Goal: Task Accomplishment & Management: Manage account settings

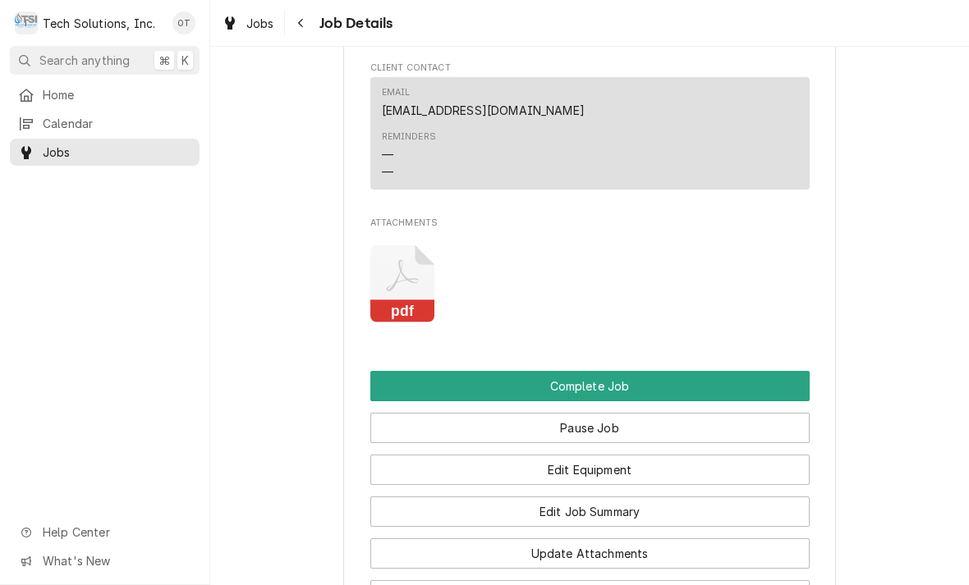
scroll to position [1639, 0]
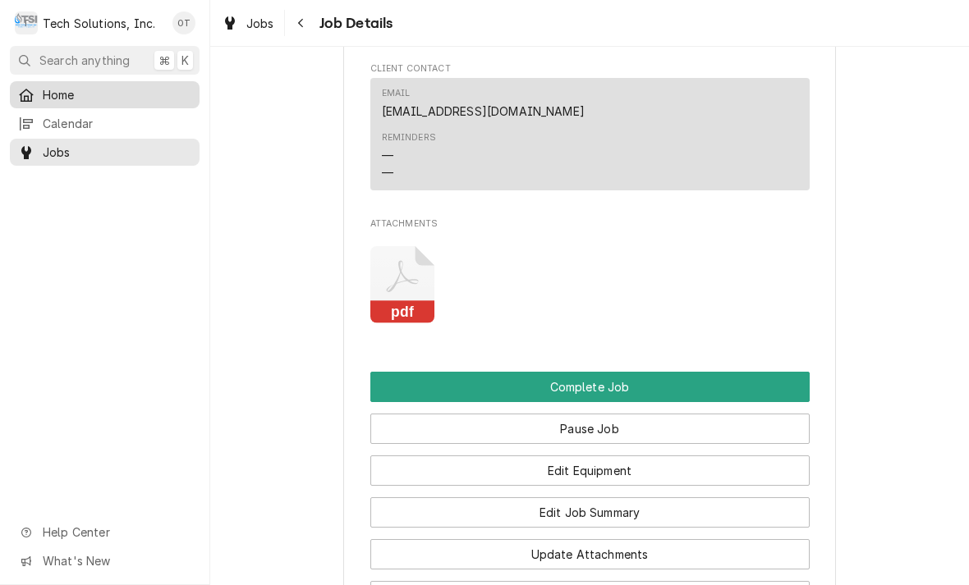
click at [56, 91] on span "Home" at bounding box center [117, 94] width 149 height 17
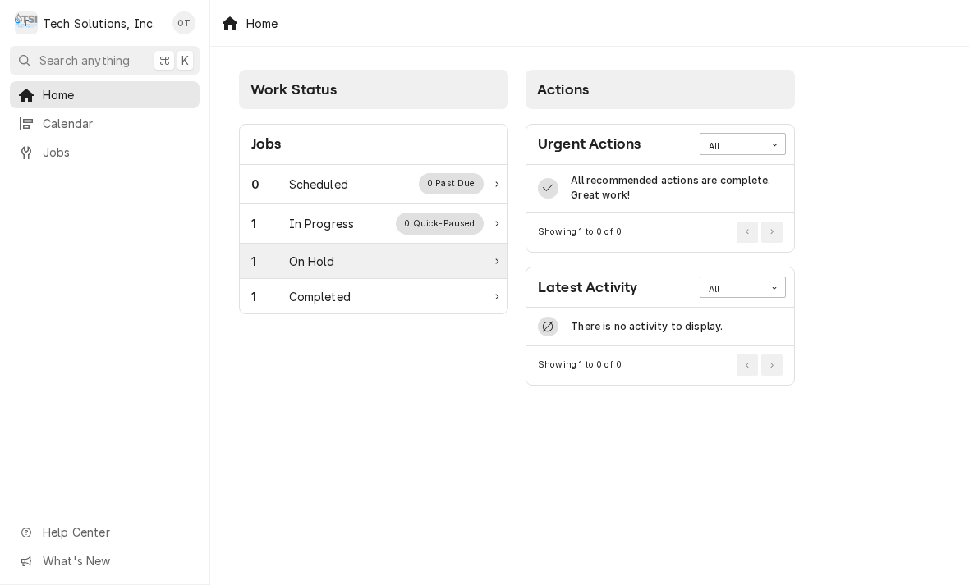
click at [310, 266] on div "On Hold" at bounding box center [312, 261] width 46 height 17
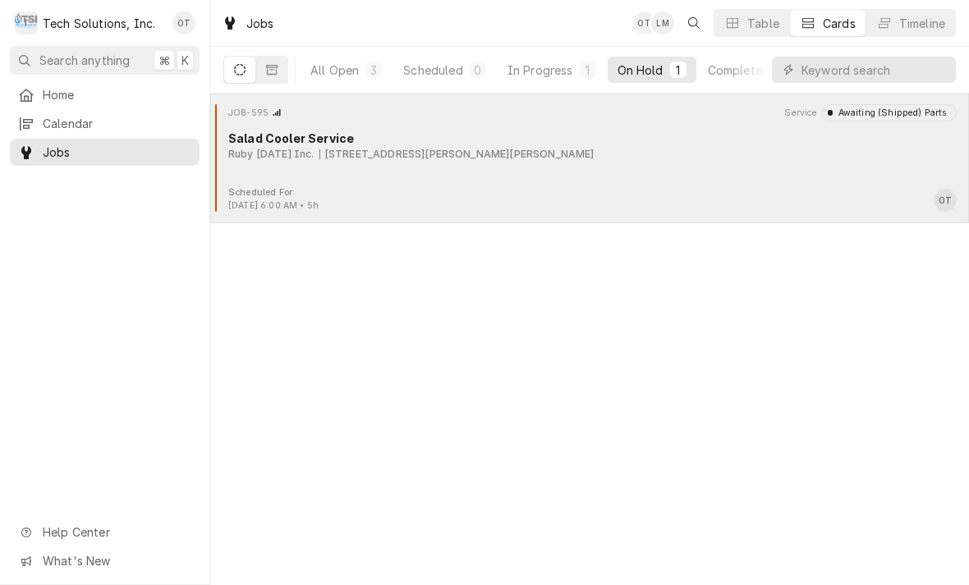
click at [383, 165] on div "JOB-595 Service Awaiting (Shipped) Parts Salad Cooler Service Ruby [DATE] Inc. …" at bounding box center [589, 145] width 745 height 82
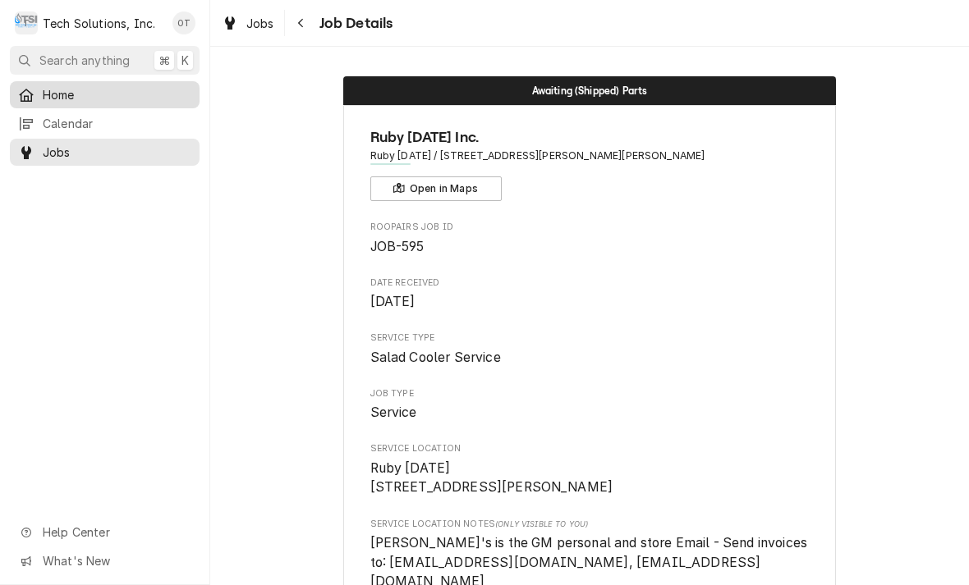
click at [53, 86] on span "Home" at bounding box center [117, 94] width 149 height 17
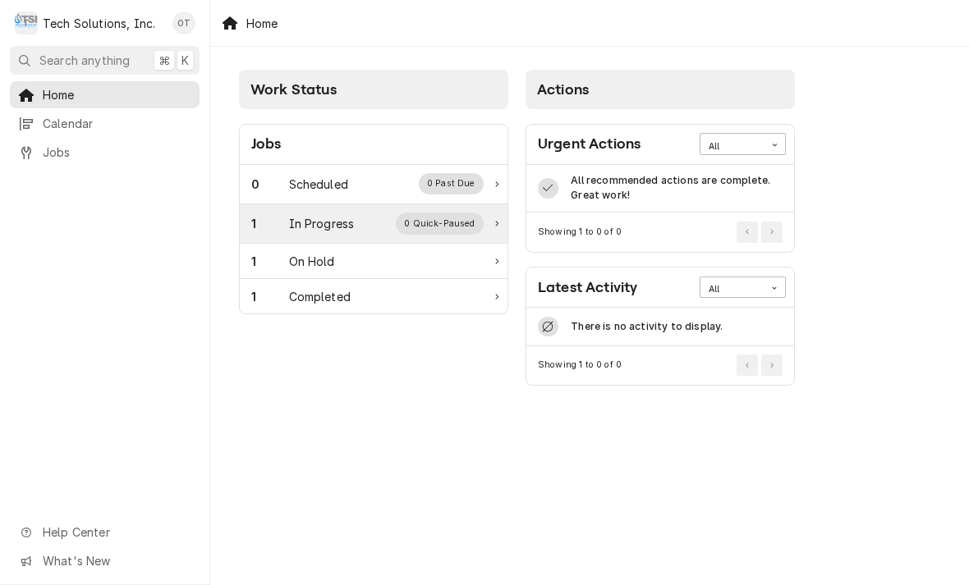
click at [307, 221] on div "In Progress" at bounding box center [322, 223] width 66 height 17
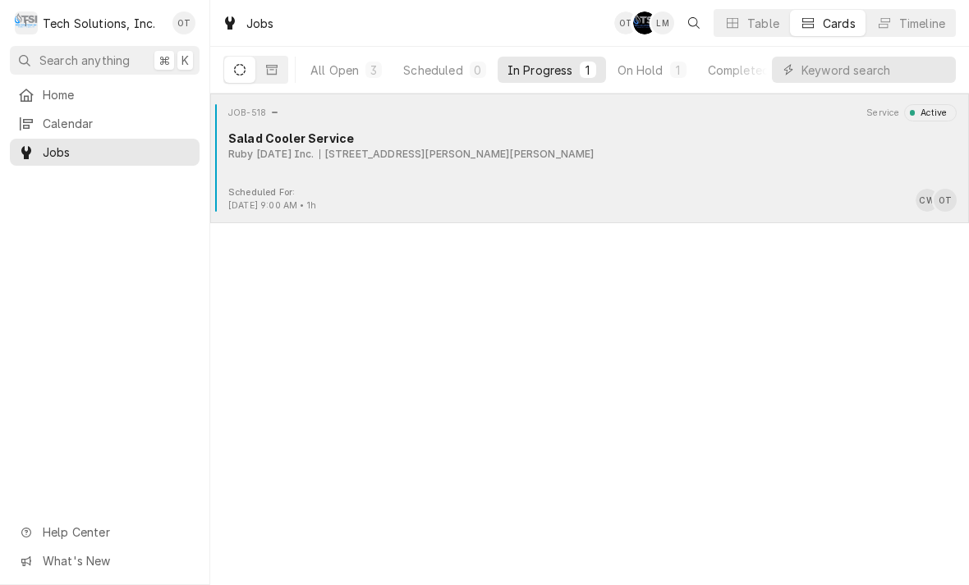
click at [419, 174] on div "JOB-518 Service Active Salad Cooler Service Ruby Tuesday Inc. 2082 Harper Rd, B…" at bounding box center [589, 145] width 745 height 82
click at [434, 152] on div "2082 Harper Rd, Beckley, WV 25801" at bounding box center [456, 154] width 275 height 15
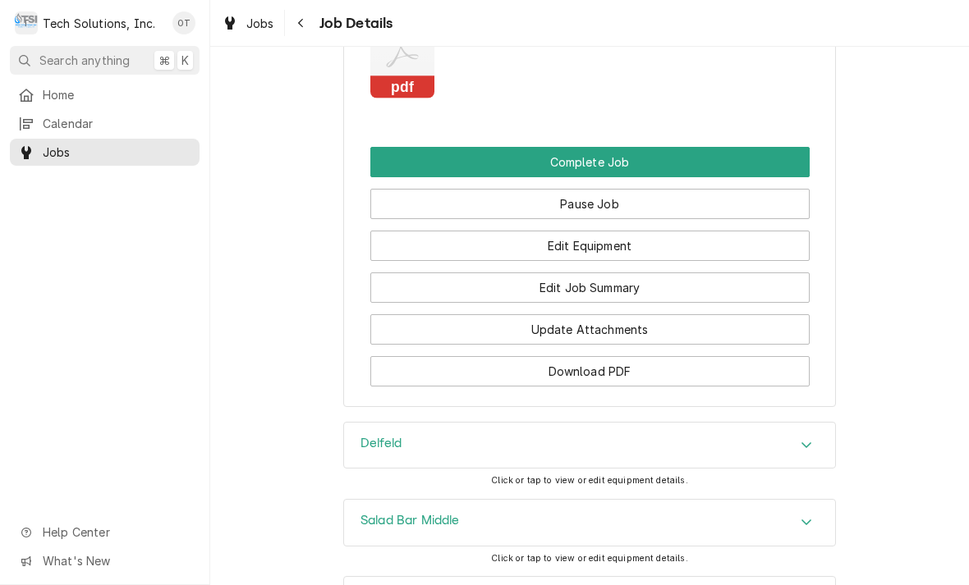
scroll to position [1839, 0]
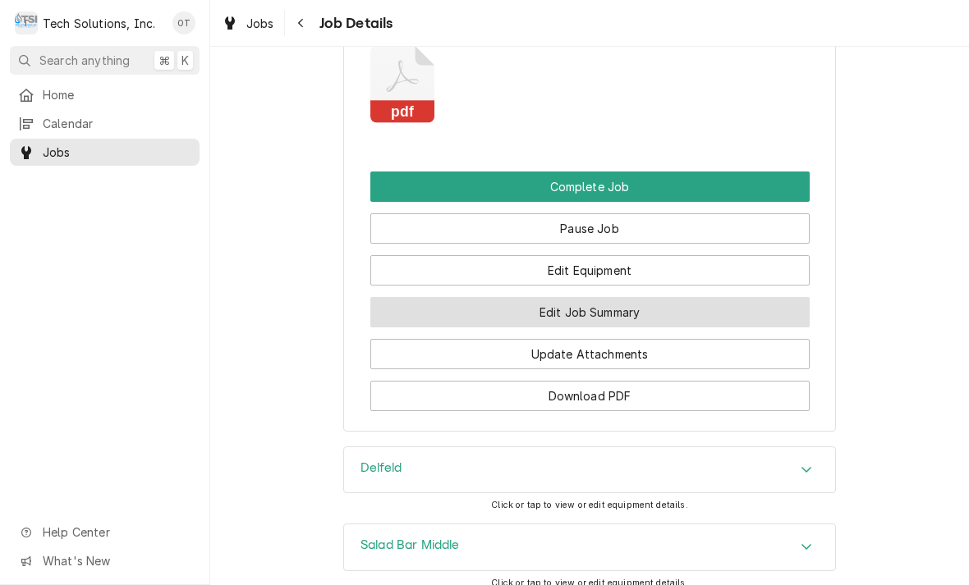
click at [584, 297] on button "Edit Job Summary" at bounding box center [589, 312] width 439 height 30
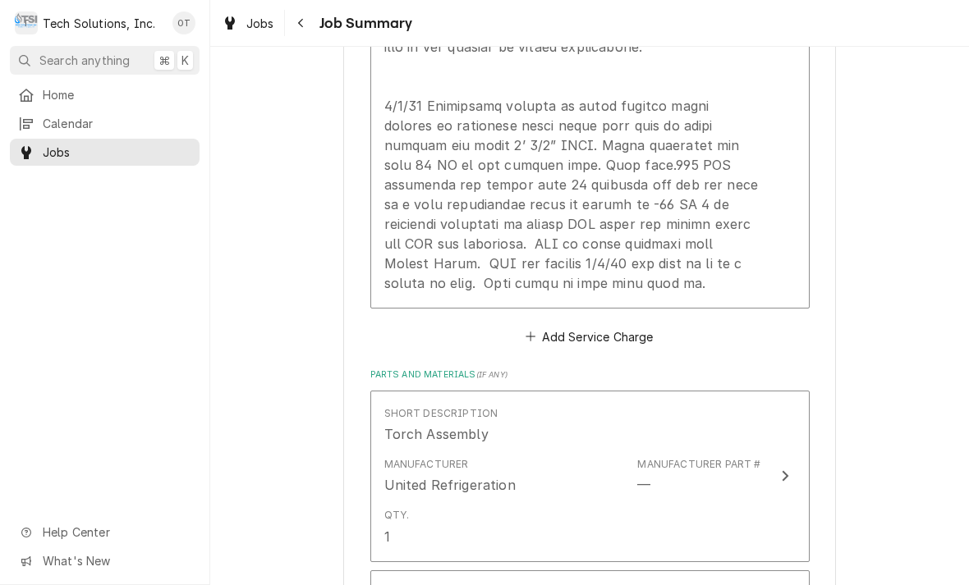
scroll to position [1527, 0]
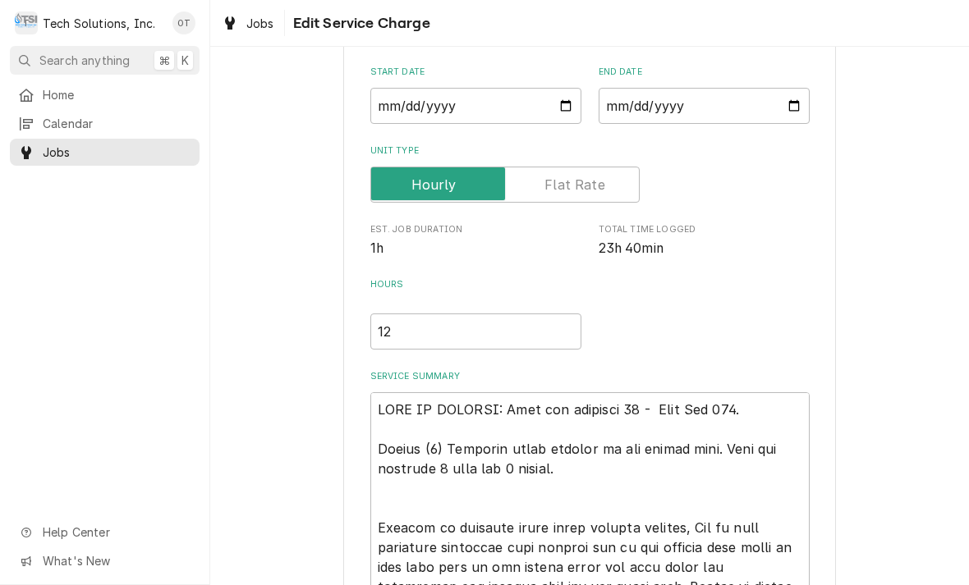
type textarea "x"
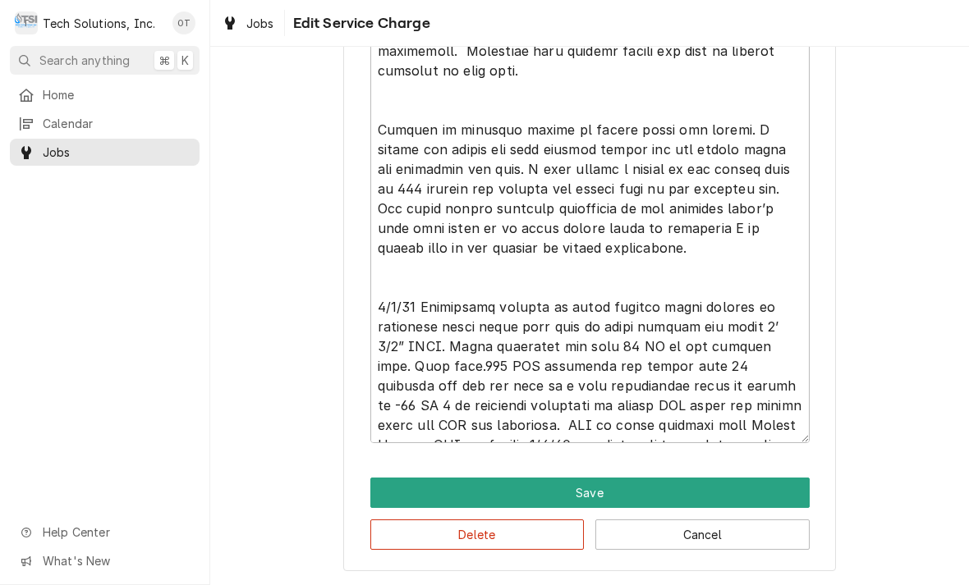
scroll to position [1137, 0]
type textarea "NOTE TO BILLING: Bill per estimate 72 - This Job 518. Repair (2) Delfield salad…"
type textarea "x"
type textarea "NOTE TO BILLING: Bill per estimate 72 - This Job 518. Repair (2) Delfield salad…"
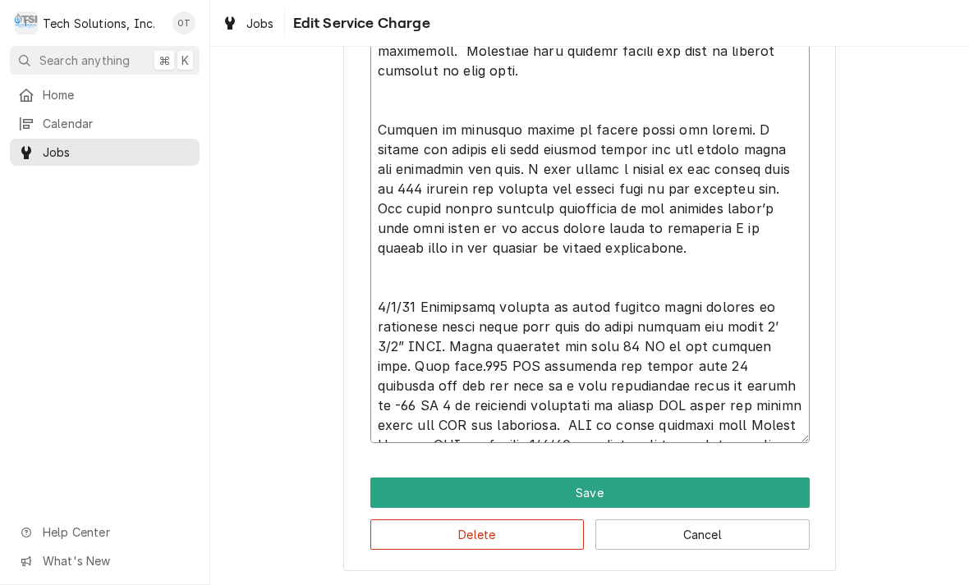
type textarea "x"
type textarea "NOTE TO BILLING: Bill per estimate 72 - This Job 518. Repair (2) Delfield salad…"
type textarea "x"
type textarea "NOTE TO BILLING: Bill per estimate 72 - This Job 518. Repair (2) Delfield salad…"
type textarea "x"
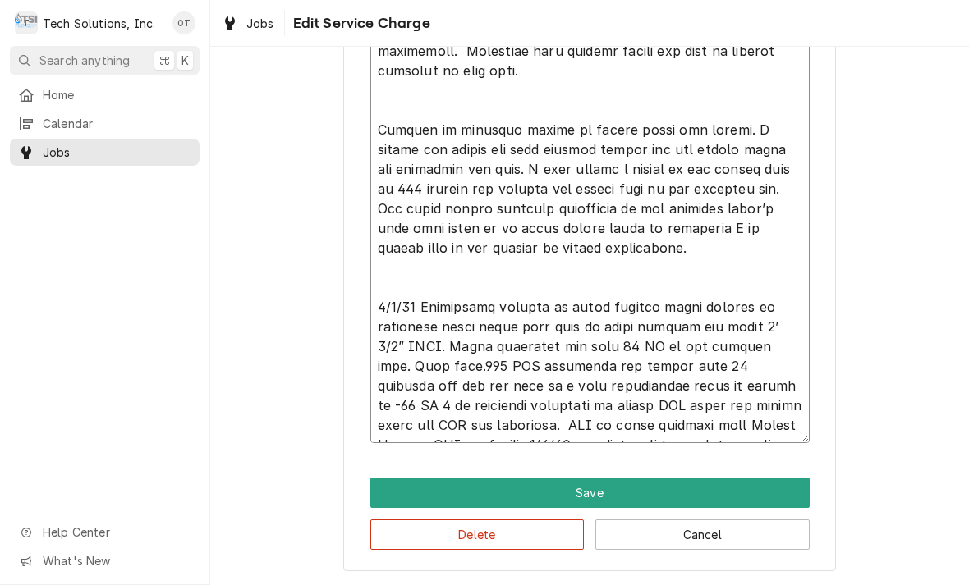
type textarea "NOTE TO BILLING: Bill per estimate 72 - This Job 518. Repair (2) Delfield salad…"
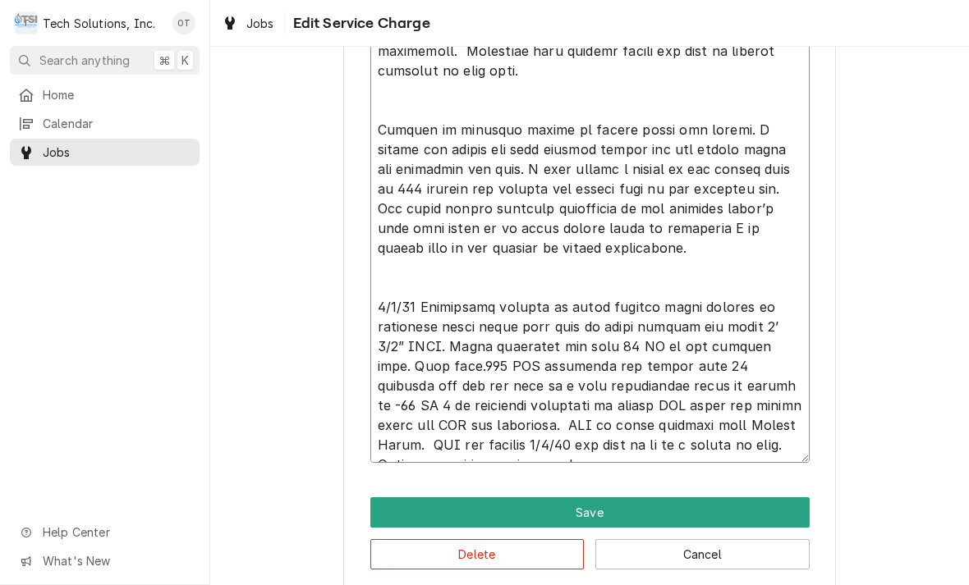
type textarea "x"
type textarea "NOTE TO BILLING: Bill per estimate 72 - This Job 518. Repair (2) Delfield salad…"
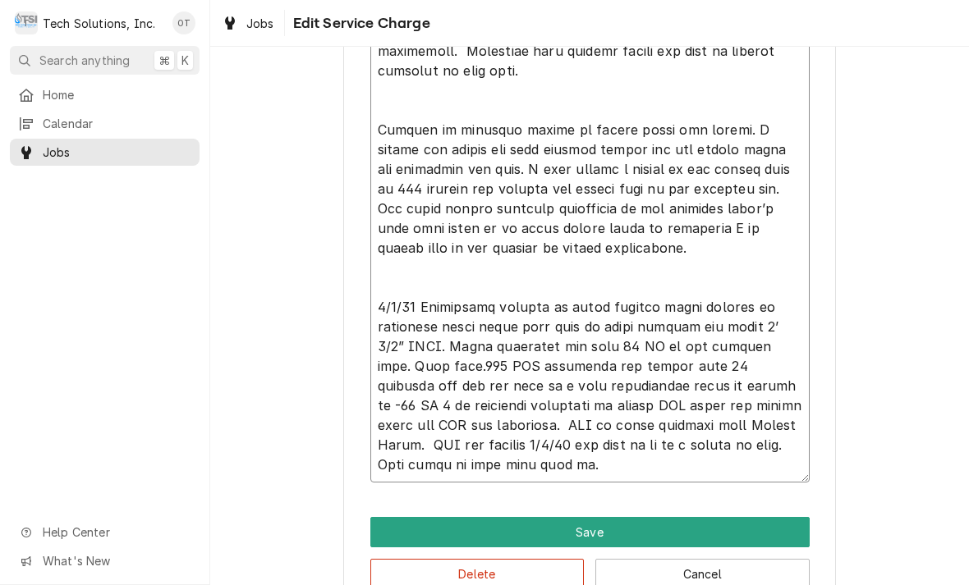
type textarea "x"
type textarea "NOTE TO BILLING: Bill per estimate 72 - This Job 518. Repair (2) Delfield salad…"
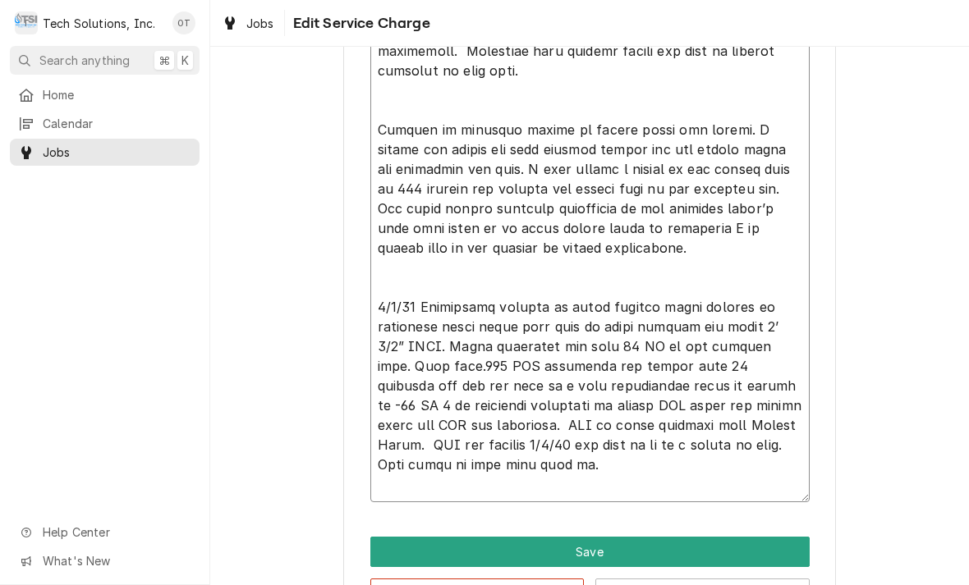
type textarea "x"
type textarea "NOTE TO BILLING: Bill per estimate 72 - This Job 518. Repair (2) Delfield salad…"
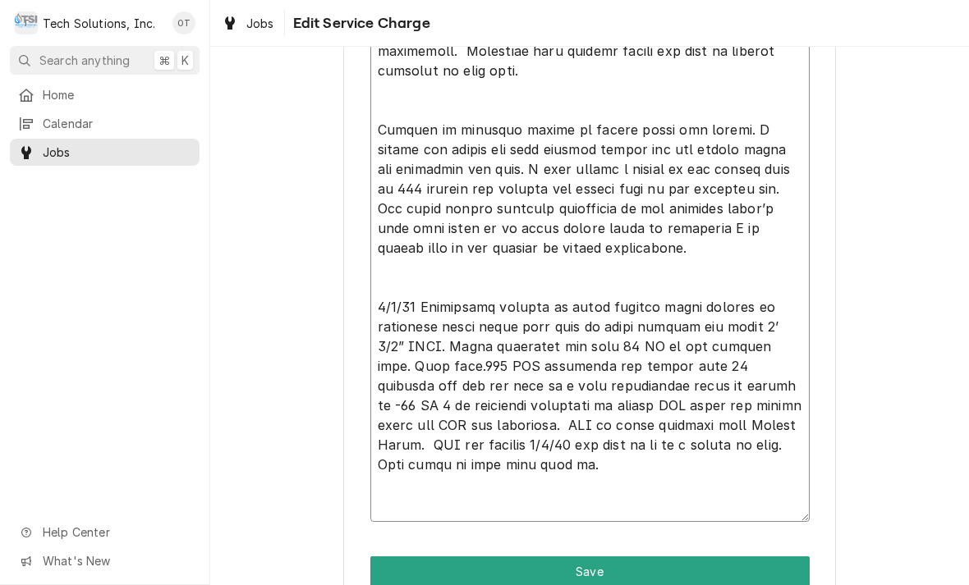
type textarea "x"
type textarea "NOTE TO BILLING: Bill per estimate 72 - This Job 518. Repair (2) Delfield salad…"
type textarea "x"
type textarea "NOTE TO BILLING: Bill per estimate 72 - This Job 518. Repair (2) Delfield salad…"
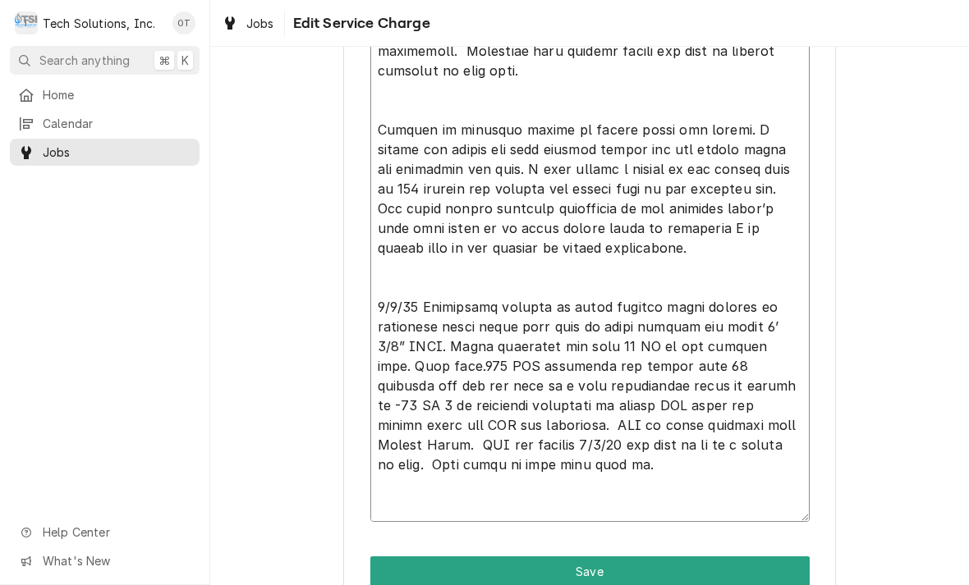
type textarea "x"
type textarea "NOTE TO BILLING: Bill per estimate 72 - This Job 518. Repair (2) Delfield salad…"
type textarea "x"
type textarea "NOTE TO BILLING: Bill per estimate 72 - This Job 518. Repair (2) Delfield salad…"
type textarea "x"
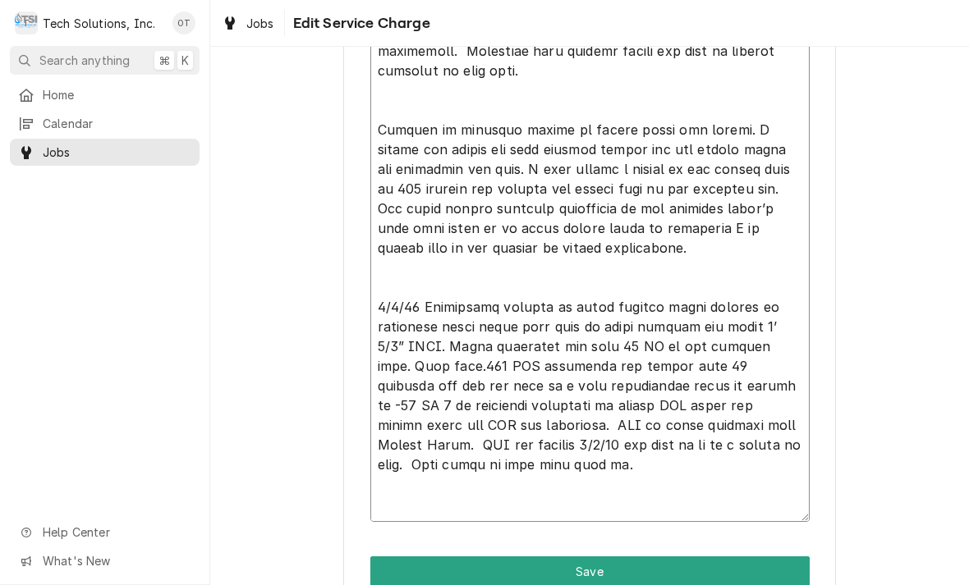
type textarea "NOTE TO BILLING: Bill per estimate 72 - This Job 518. Repair (2) Delfield salad…"
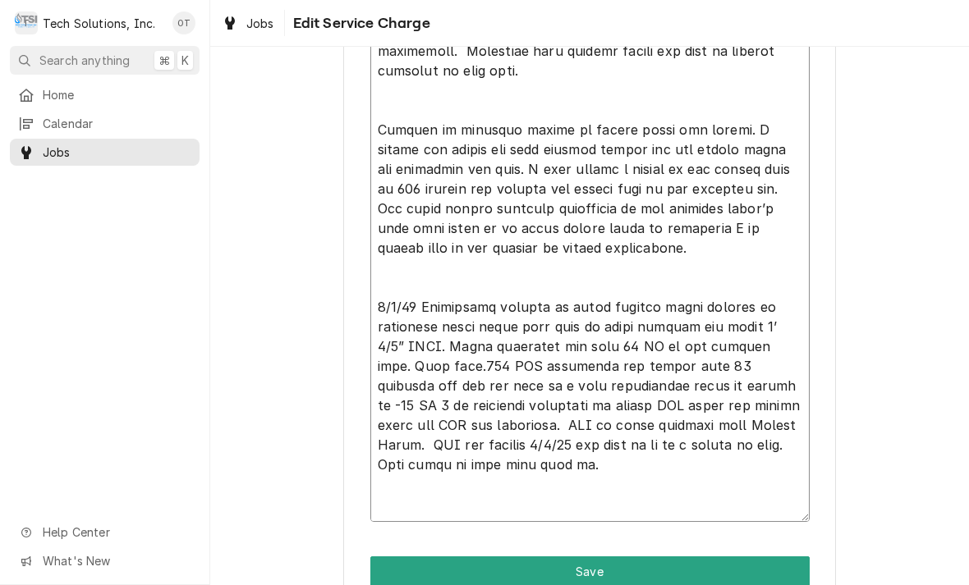
type textarea "x"
type textarea "NOTE TO BILLING: Bill per estimate 72 - This Job 518. Repair (2) Delfield salad…"
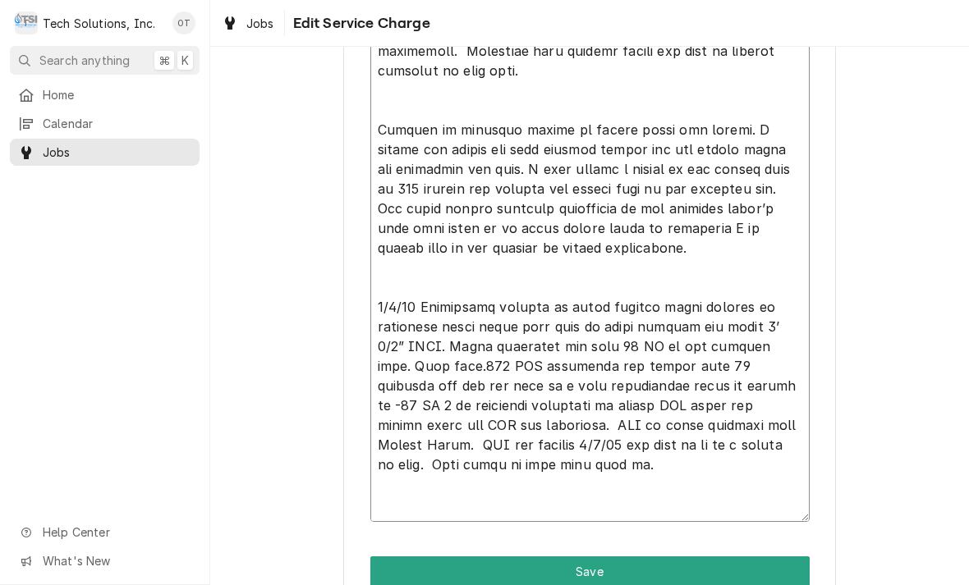
type textarea "x"
type textarea "NOTE TO BILLING: Bill per estimate 72 - This Job 518. Repair (2) Delfield salad…"
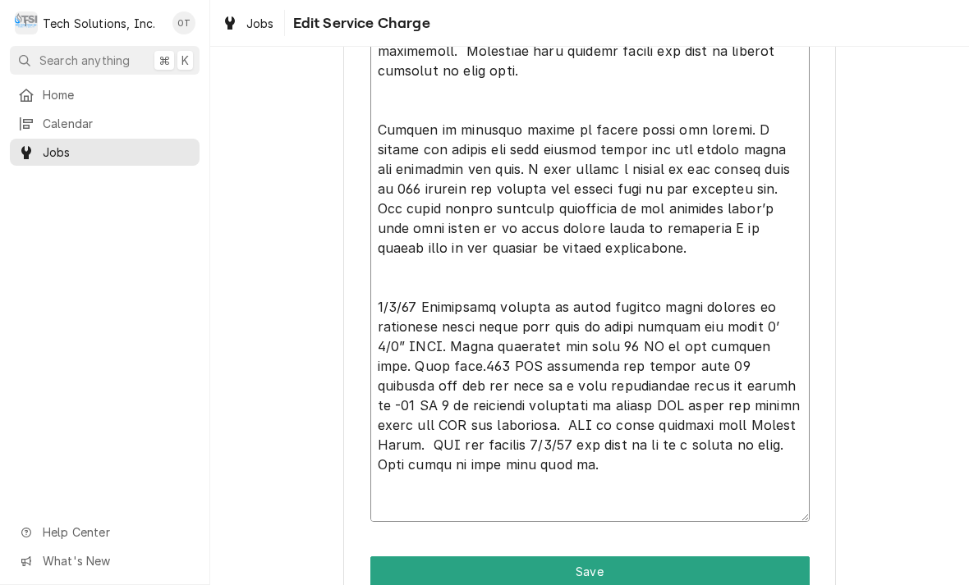
type textarea "x"
type textarea "NOTE TO BILLING: Bill per estimate 72 - This Job 518. Repair (2) Delfield salad…"
type textarea "x"
type textarea "NOTE TO BILLING: Bill per estimate 72 - This Job 518. Repair (2) Delfield salad…"
type textarea "x"
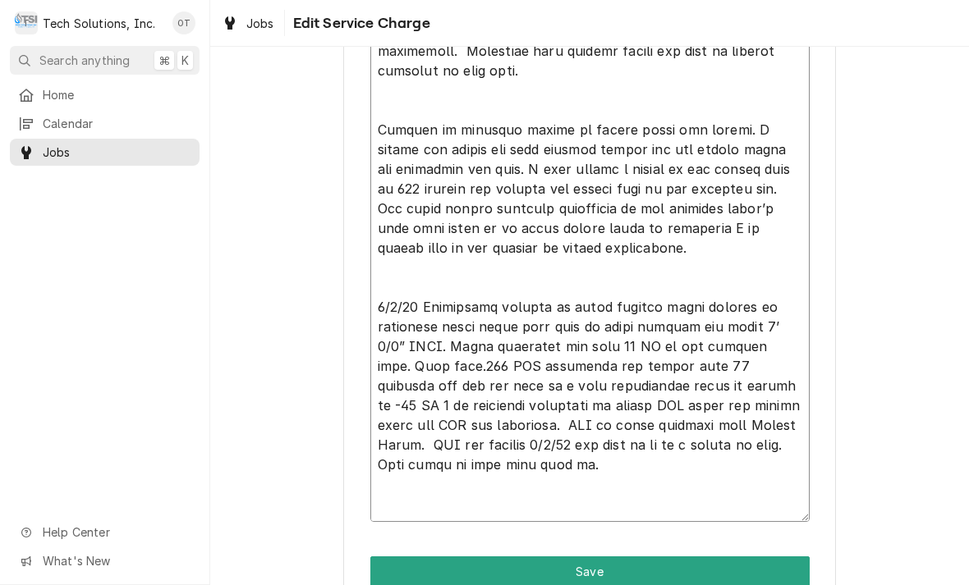
type textarea "NOTE TO BILLING: Bill per estimate 72 - This Job 518. Repair (2) Delfield salad…"
type textarea "x"
type textarea "NOTE TO BILLING: Bill per estimate 72 - This Job 518. Repair (2) Delfield salad…"
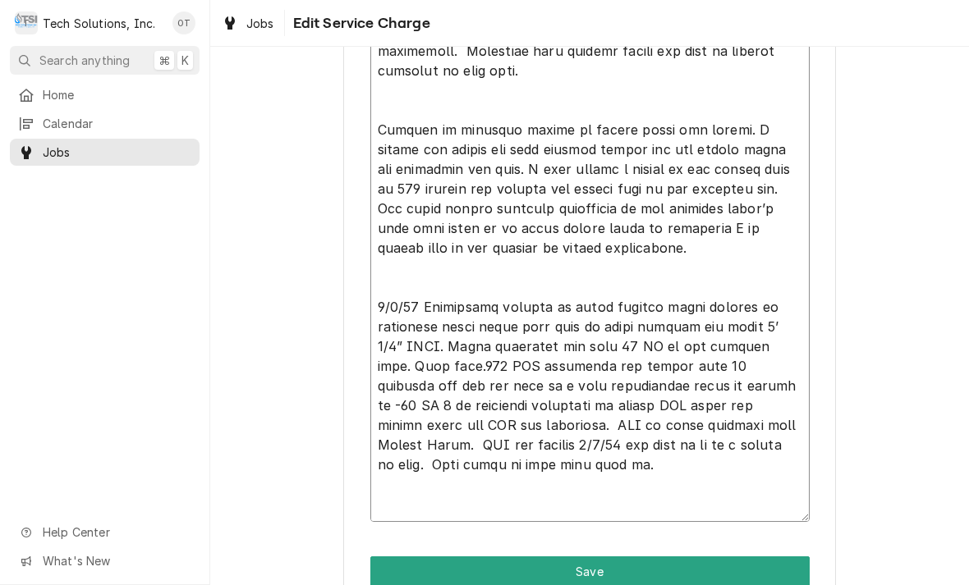
type textarea "x"
type textarea "NOTE TO BILLING: Bill per estimate 72 - This Job 518. Repair (2) Delfield salad…"
type textarea "x"
type textarea "NOTE TO BILLING: Bill per estimate 72 - This Job 518. Repair (2) Delfield salad…"
type textarea "x"
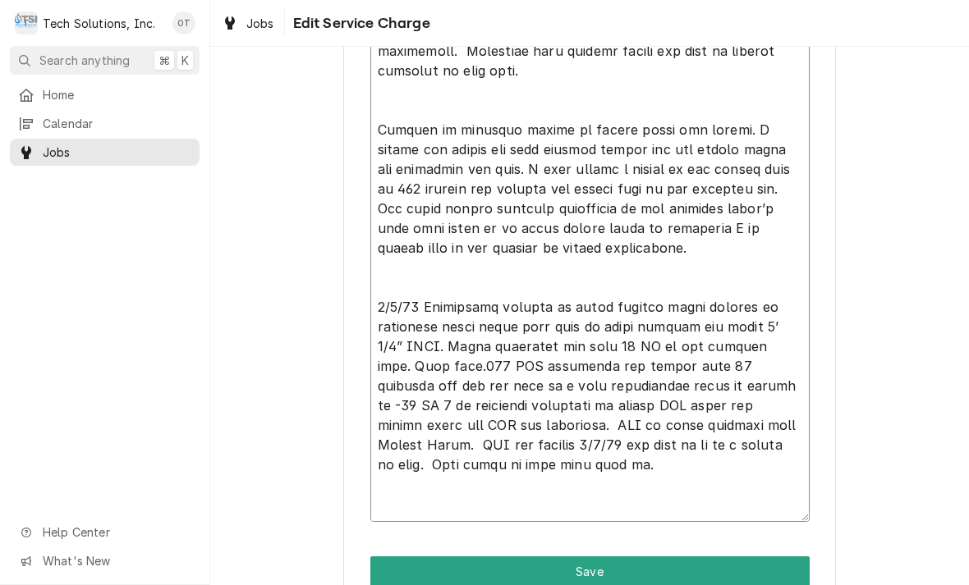
type textarea "NOTE TO BILLING: Bill per estimate 72 - This Job 518. Repair (2) Delfield salad…"
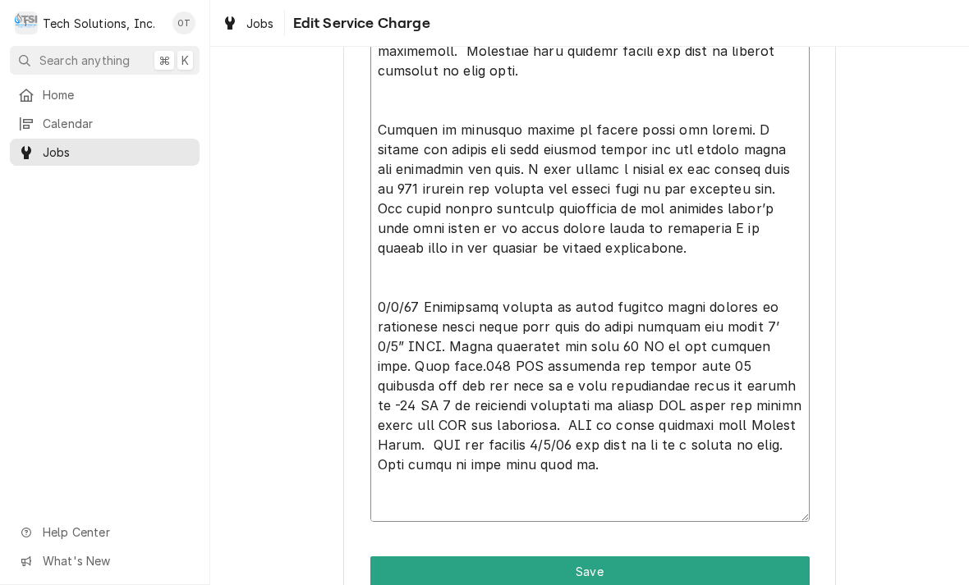
type textarea "x"
type textarea "NOTE TO BILLING: Bill per estimate 72 - This Job 518. Repair (2) Delfield salad…"
type textarea "x"
type textarea "NOTE TO BILLING: Bill per estimate 72 - This Job 518. Repair (2) Delfield salad…"
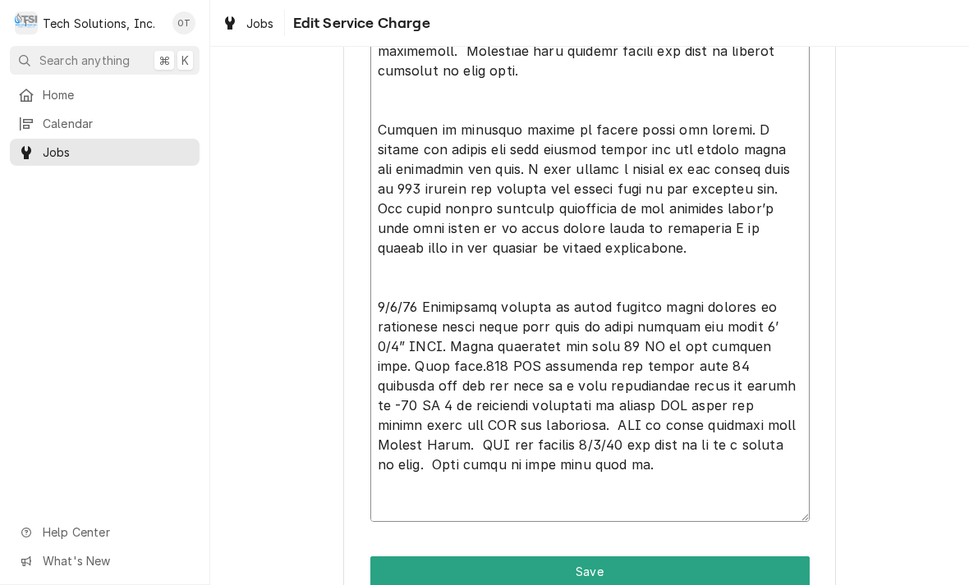
type textarea "x"
type textarea "NOTE TO BILLING: Bill per estimate 72 - This Job 518. Repair (2) Delfield salad…"
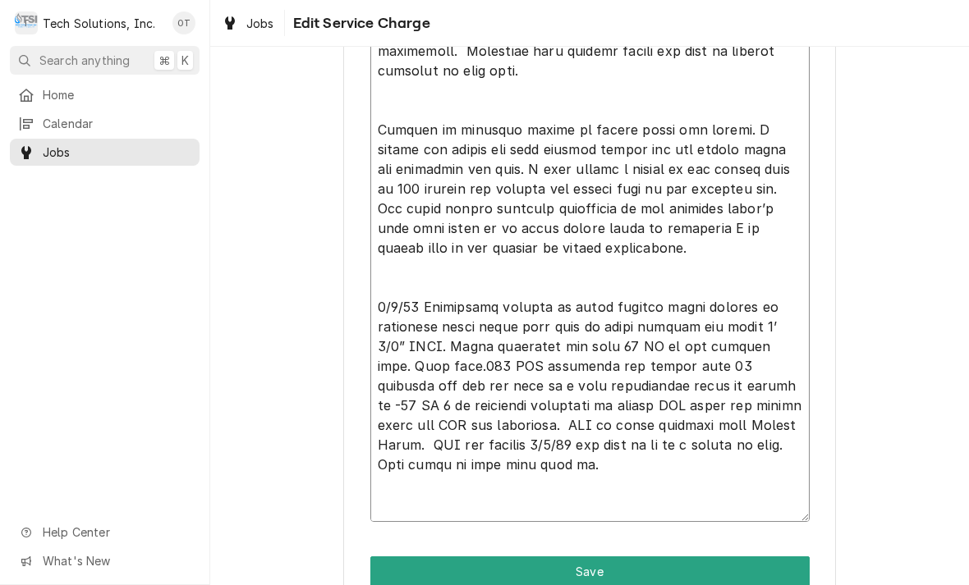
type textarea "x"
type textarea "NOTE TO BILLING: Bill per estimate 72 - This Job 518. Repair (2) Delfield salad…"
type textarea "x"
type textarea "NOTE TO BILLING: Bill per estimate 72 - This Job 518. Repair (2) Delfield salad…"
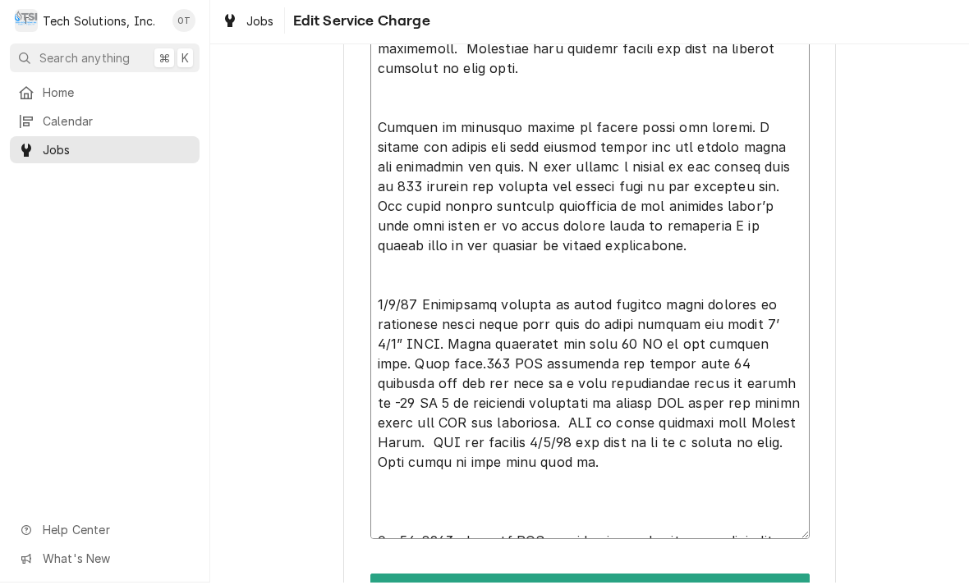
type textarea "x"
type textarea "NOTE TO BILLING: Bill per estimate 72 - This Job 518. Repair (2) Delfield salad…"
type textarea "x"
type textarea "NOTE TO BILLING: Bill per estimate 72 - This Job 518. Repair (2) Delfield salad…"
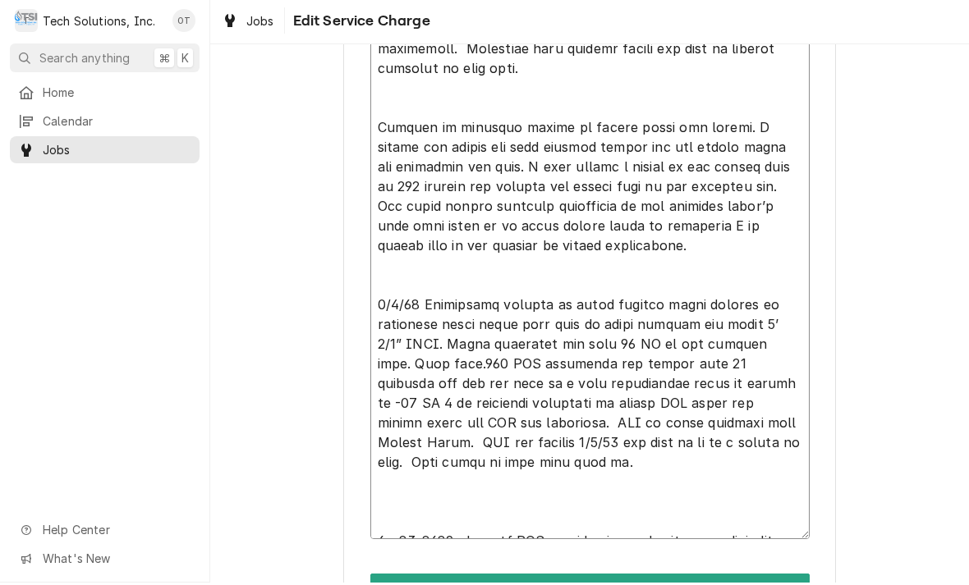
type textarea "x"
type textarea "NOTE TO BILLING: Bill per estimate 72 - This Job 518. Repair (2) Delfield salad…"
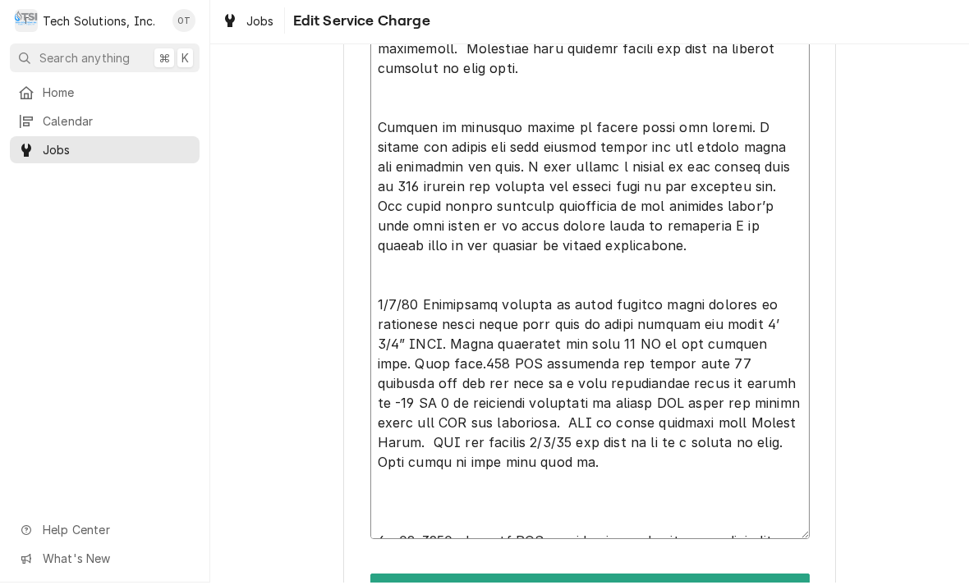
type textarea "x"
type textarea "NOTE TO BILLING: Bill per estimate 72 - This Job 518. Repair (2) Delfield salad…"
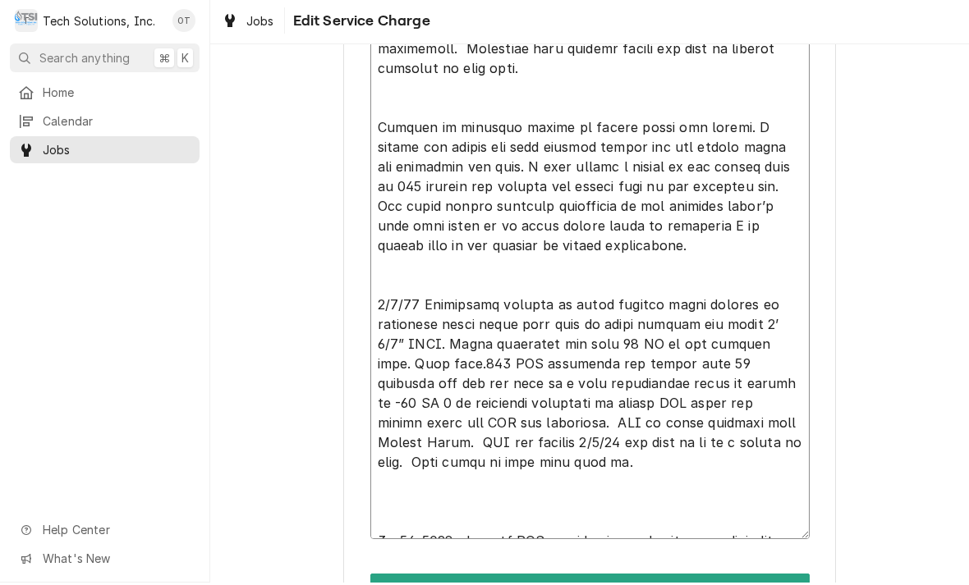
type textarea "x"
type textarea "NOTE TO BILLING: Bill per estimate 72 - This Job 518. Repair (2) Delfield salad…"
type textarea "x"
type textarea "NOTE TO BILLING: Bill per estimate 72 - This Job 518. Repair (2) Delfield salad…"
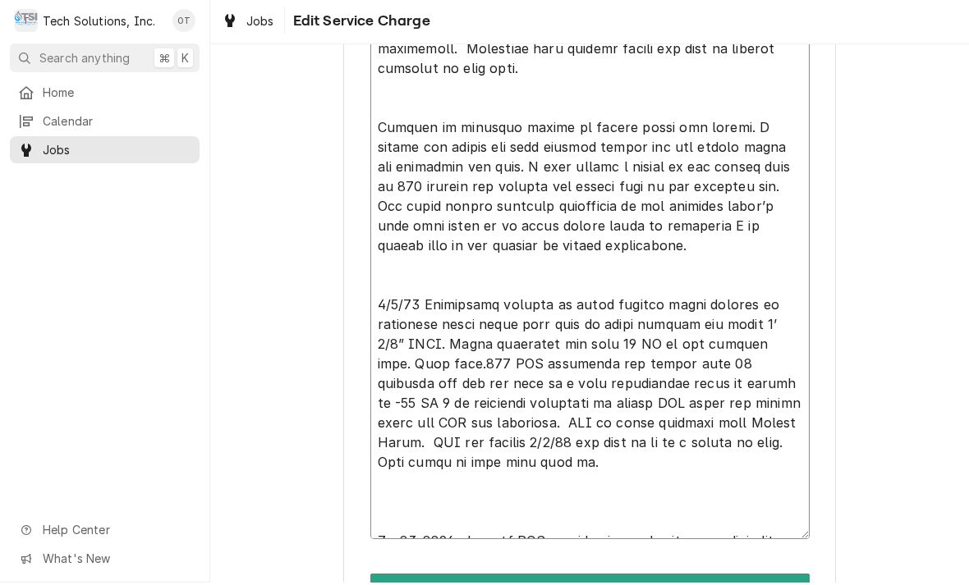
type textarea "x"
type textarea "NOTE TO BILLING: Bill per estimate 72 - This Job 518. Repair (2) Delfield salad…"
type textarea "x"
type textarea "NOTE TO BILLING: Bill per estimate 72 - This Job 518. Repair (2) Delfield salad…"
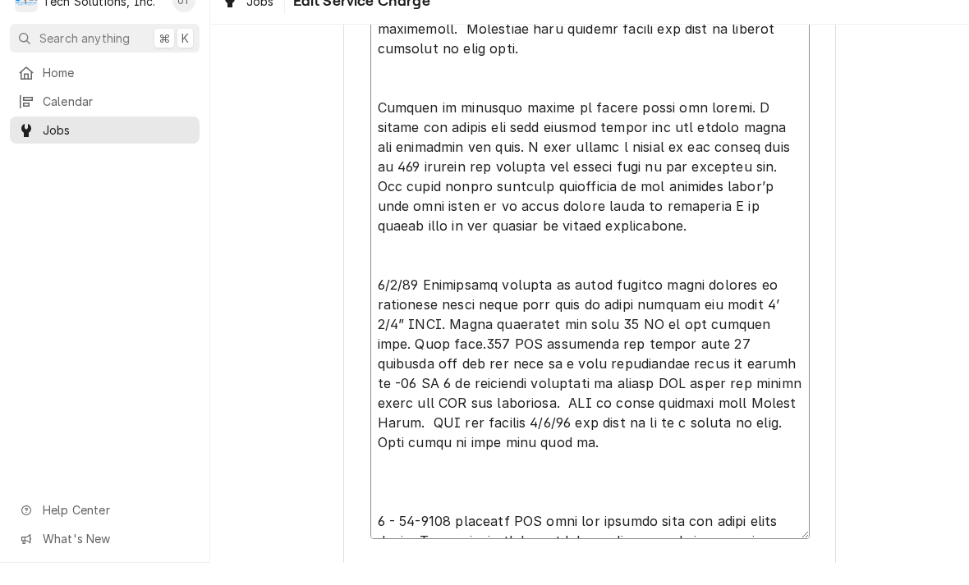
type textarea "x"
type textarea "NOTE TO BILLING: Bill per estimate 72 - This Job 518. Repair (2) Delfield salad…"
type textarea "x"
type textarea "NOTE TO BILLING: Bill per estimate 72 - This Job 518. Repair (2) Delfield salad…"
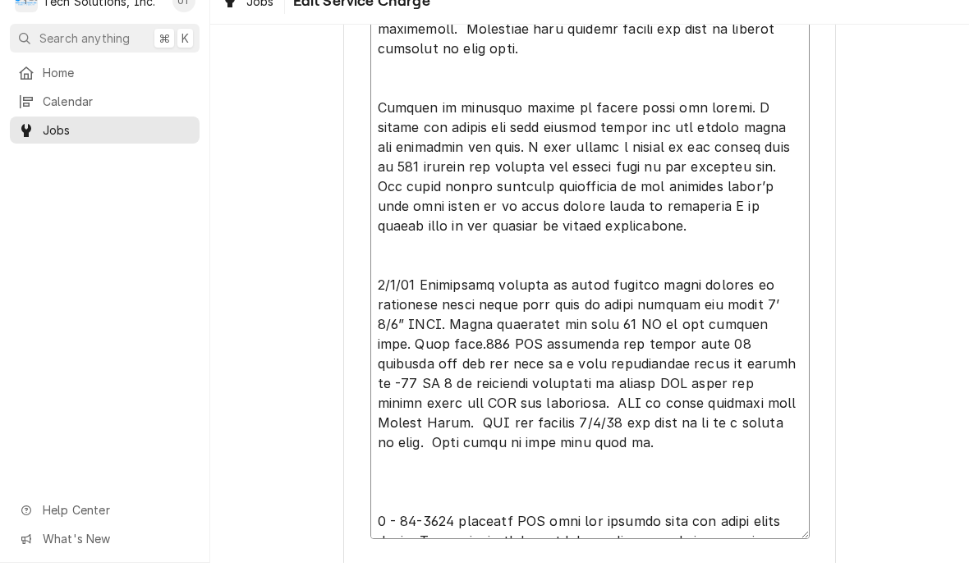
type textarea "x"
type textarea "NOTE TO BILLING: Bill per estimate 72 - This Job 518. Repair (2) Delfield salad…"
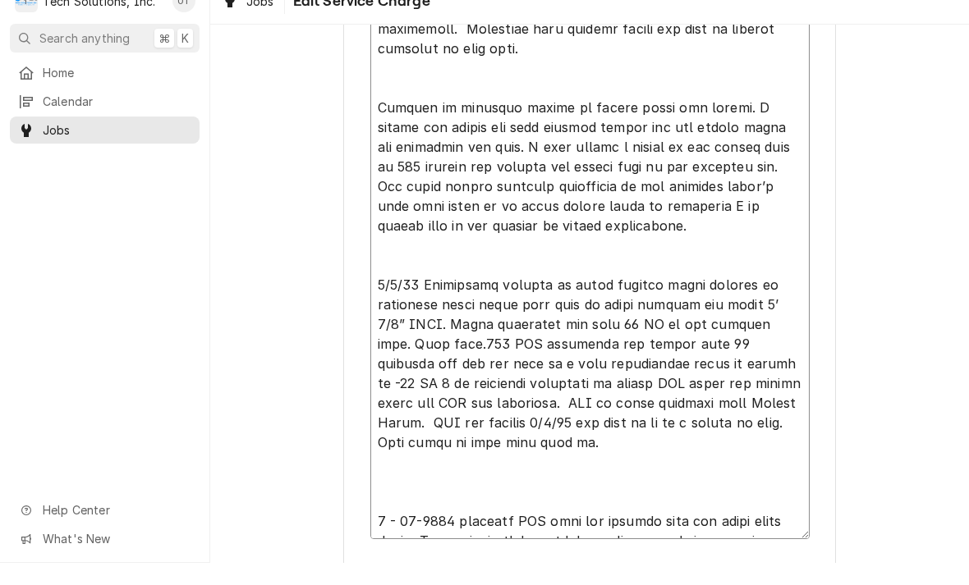
type textarea "x"
type textarea "NOTE TO BILLING: Bill per estimate 72 - This Job 518. Repair (2) Delfield salad…"
type textarea "x"
type textarea "NOTE TO BILLING: Bill per estimate 72 - This Job 518. Repair (2) Delfield salad…"
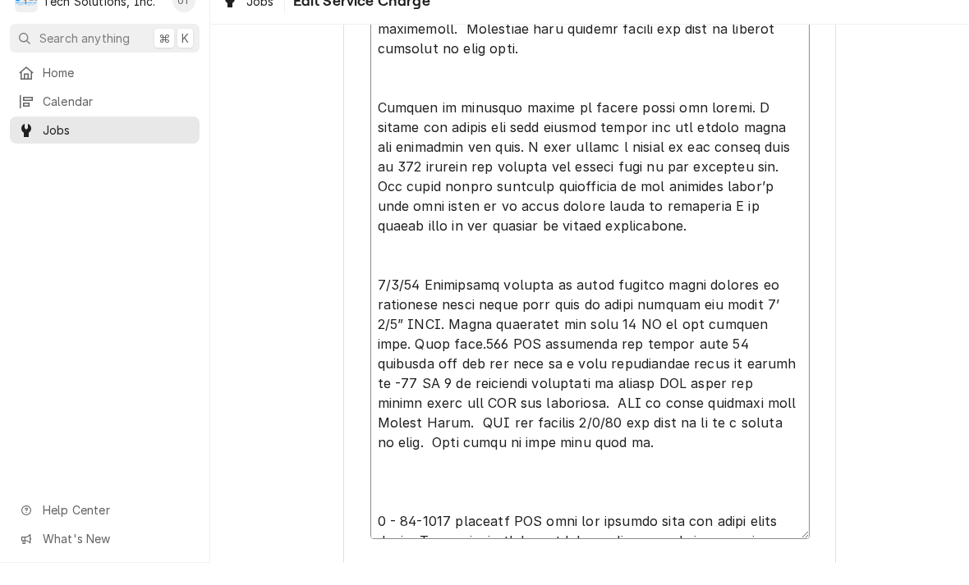
type textarea "x"
type textarea "NOTE TO BILLING: Bill per estimate 72 - This Job 518. Repair (2) Delfield salad…"
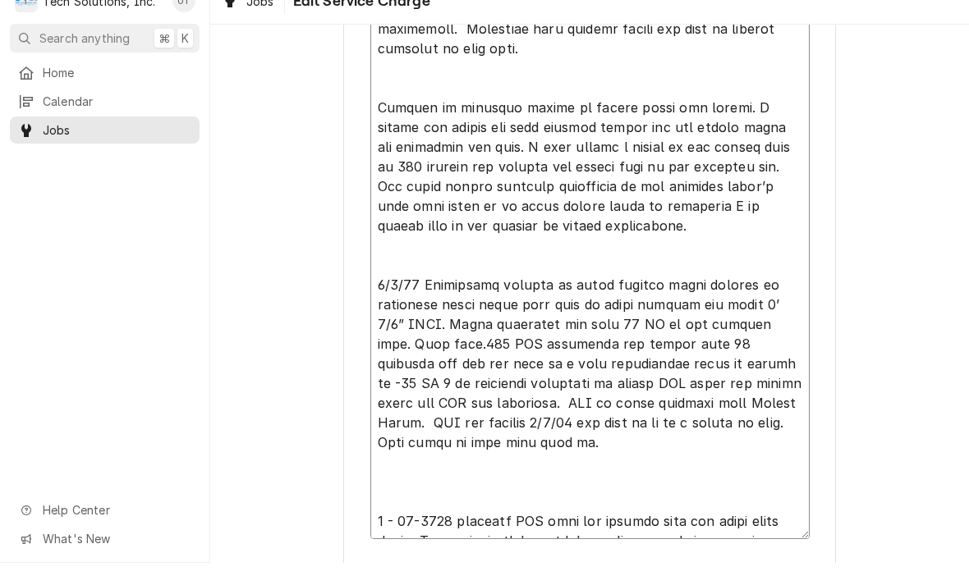
type textarea "x"
type textarea "NOTE TO BILLING: Bill per estimate 72 - This Job 518. Repair (2) Delfield salad…"
type textarea "x"
type textarea "NOTE TO BILLING: Bill per estimate 72 - This Job 518. Repair (2) Delfield salad…"
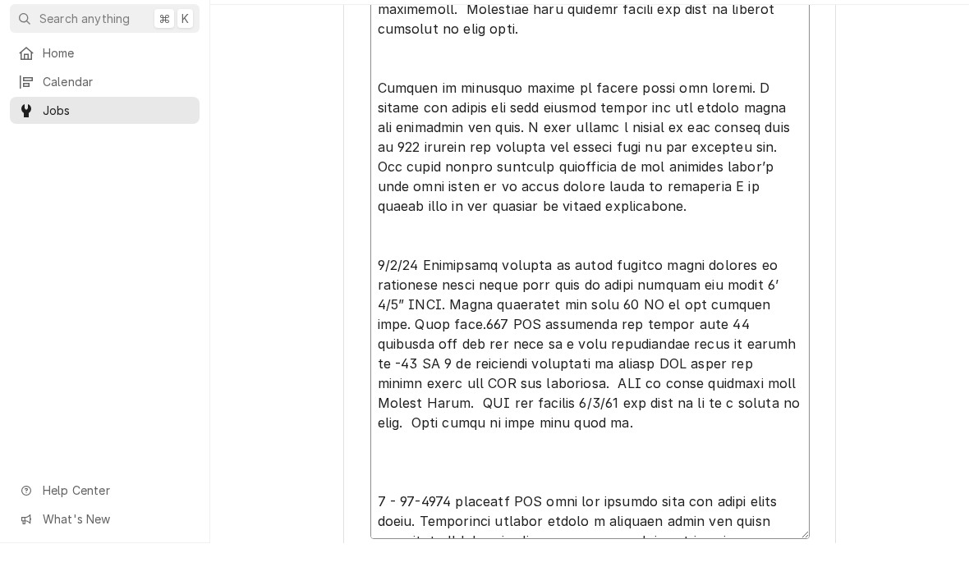
type textarea "x"
type textarea "NOTE TO BILLING: Bill per estimate 72 - This Job 518. Repair (2) Delfield salad…"
type textarea "x"
type textarea "NOTE TO BILLING: Bill per estimate 72 - This Job 518. Repair (2) Delfield salad…"
type textarea "x"
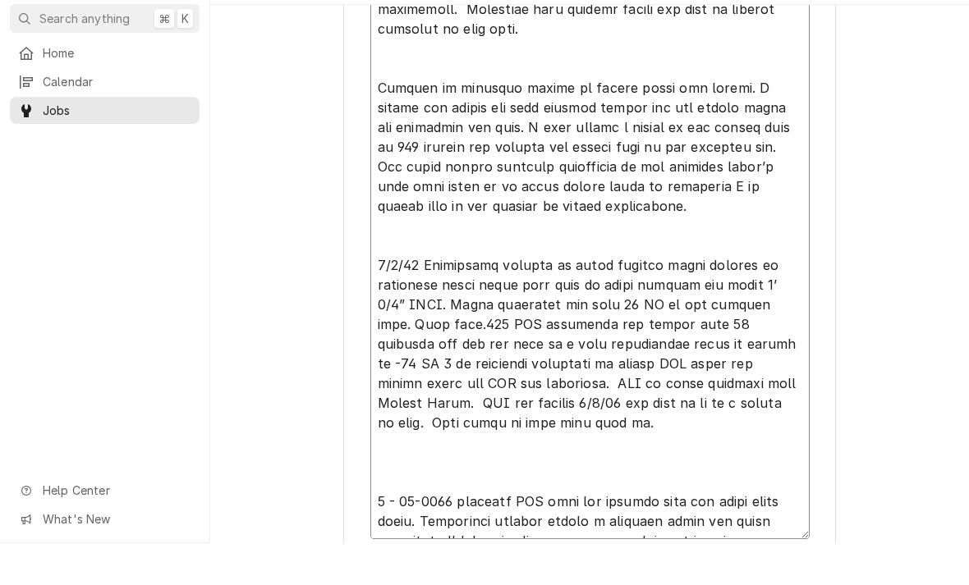
type textarea "NOTE TO BILLING: Bill per estimate 72 - This Job 518. Repair (2) Delfield salad…"
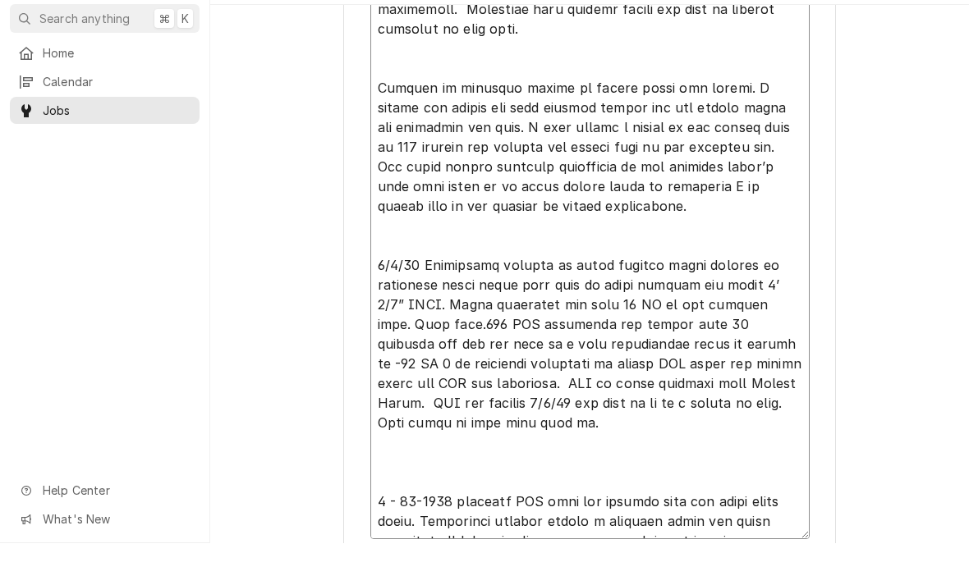
type textarea "x"
type textarea "NOTE TO BILLING: Bill per estimate 72 - This Job 518. Repair (2) Delfield salad…"
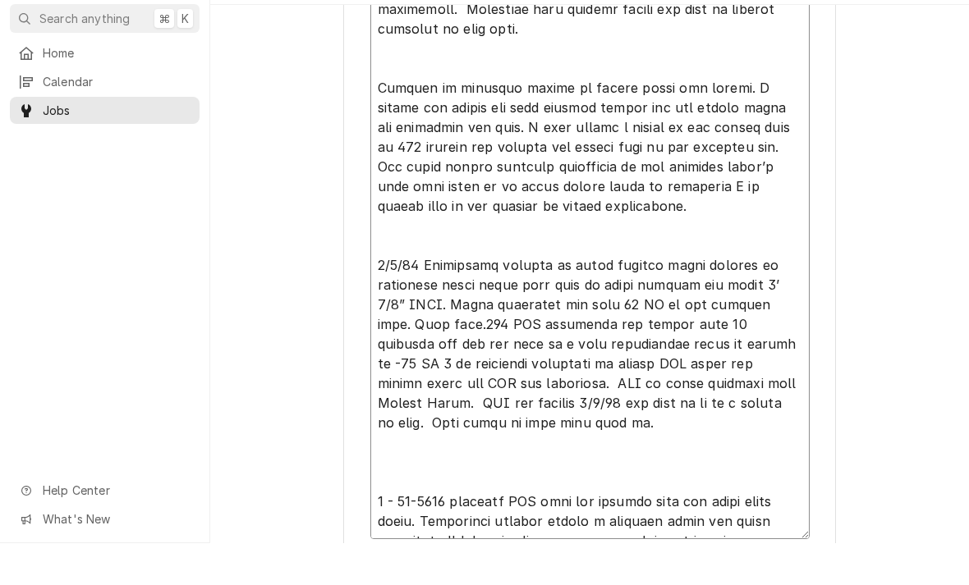
type textarea "x"
type textarea "NOTE TO BILLING: Bill per estimate 72 - This Job 518. Repair (2) Delfield salad…"
type textarea "x"
type textarea "NOTE TO BILLING: Bill per estimate 72 - This Job 518. Repair (2) Delfield salad…"
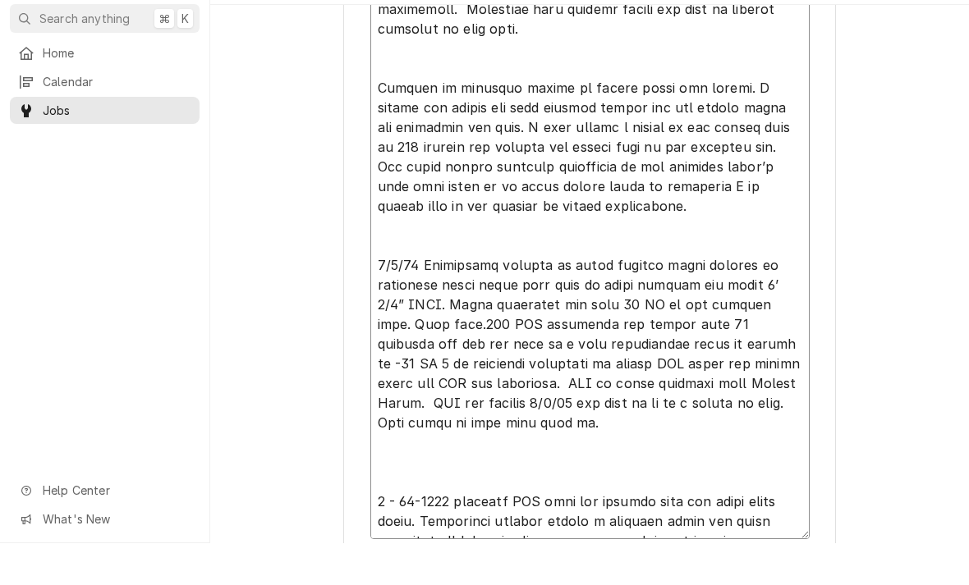
type textarea "x"
type textarea "NOTE TO BILLING: Bill per estimate 72 - This Job 518. Repair (2) Delfield salad…"
type textarea "x"
type textarea "NOTE TO BILLING: Bill per estimate 72 - This Job 518. Repair (2) Delfield salad…"
type textarea "x"
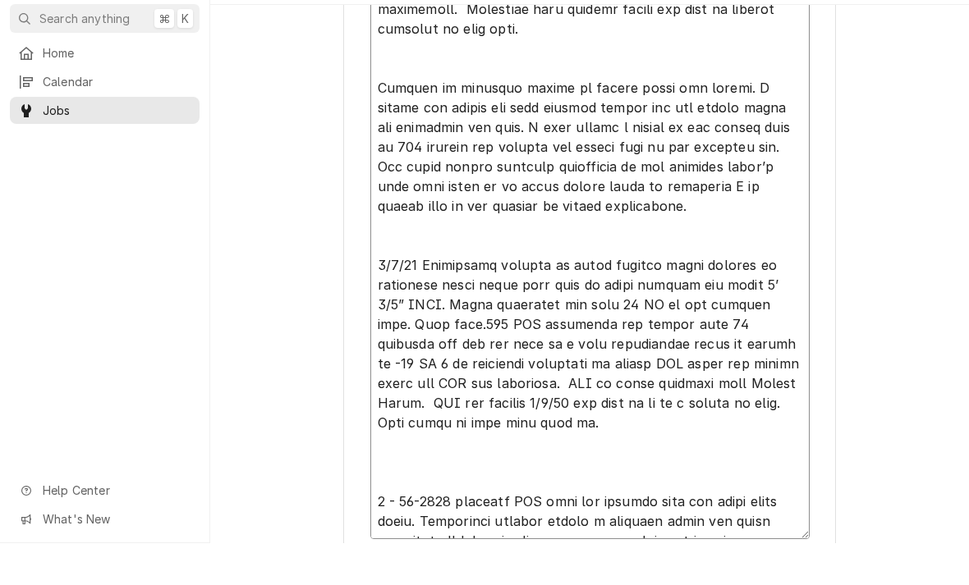
type textarea "NOTE TO BILLING: Bill per estimate 72 - This Job 518. Repair (2) Delfield salad…"
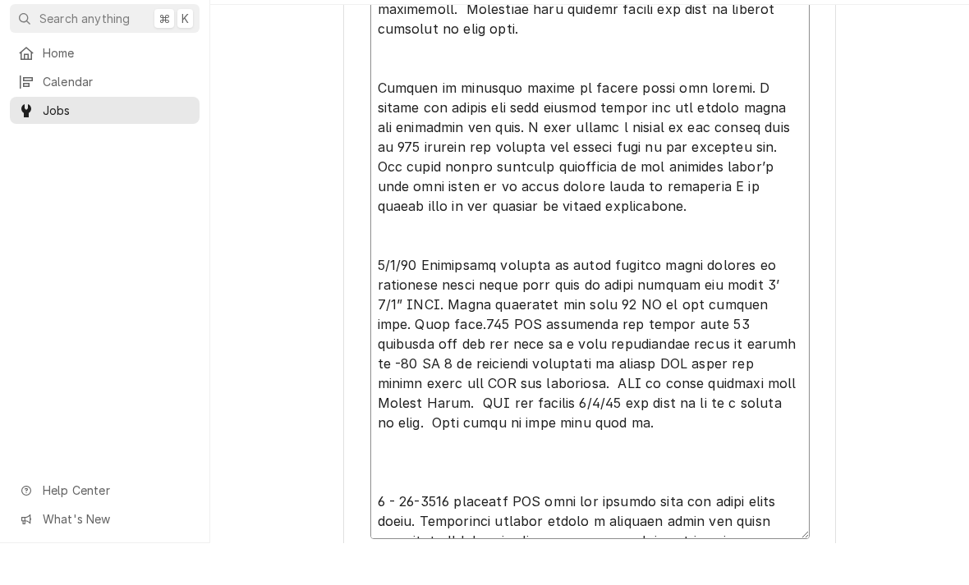
type textarea "x"
type textarea "NOTE TO BILLING: Bill per estimate 72 - This Job 518. Repair (2) Delfield salad…"
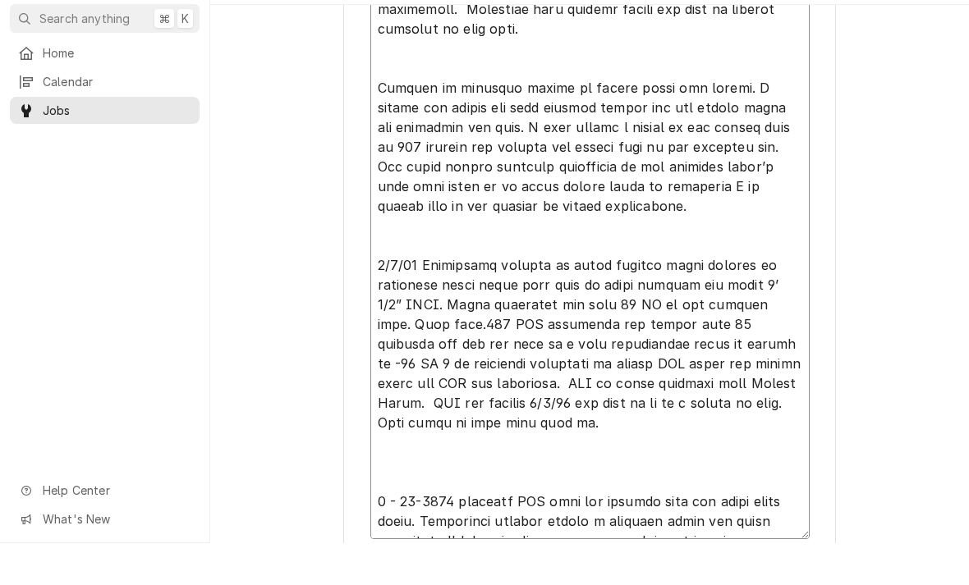
type textarea "x"
type textarea "NOTE TO BILLING: Bill per estimate 72 - This Job 518. Repair (2) Delfield salad…"
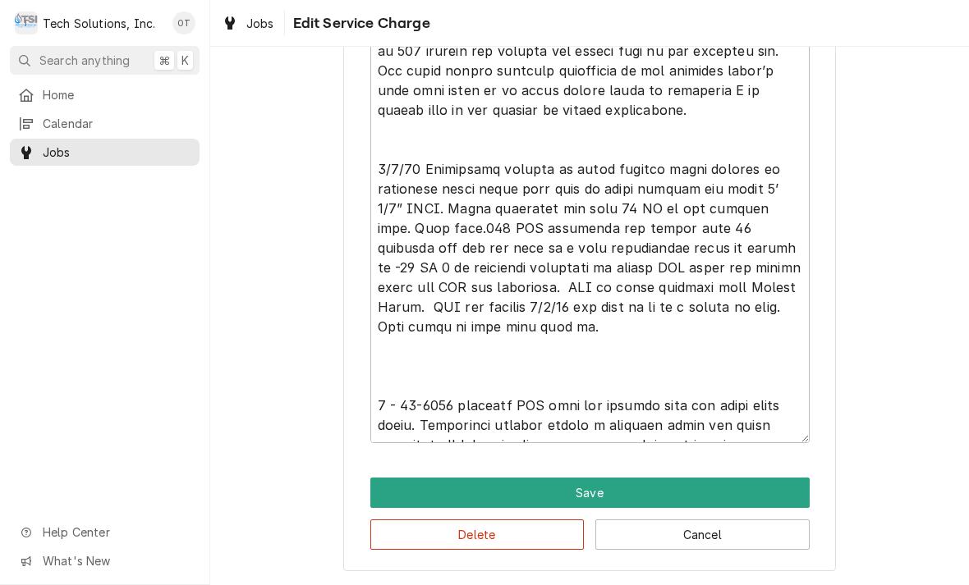
scroll to position [1275, 0]
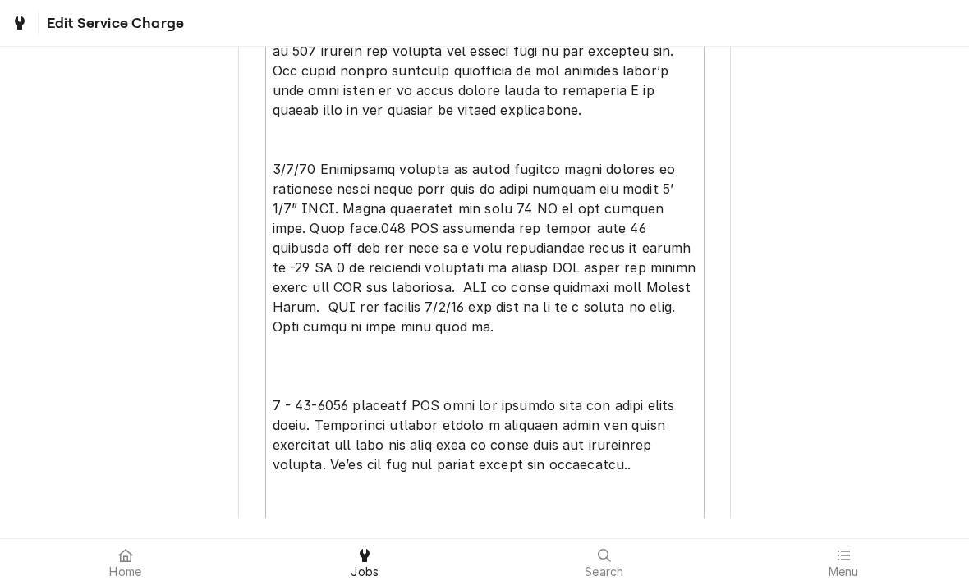
type textarea "x"
